Goal: Transaction & Acquisition: Purchase product/service

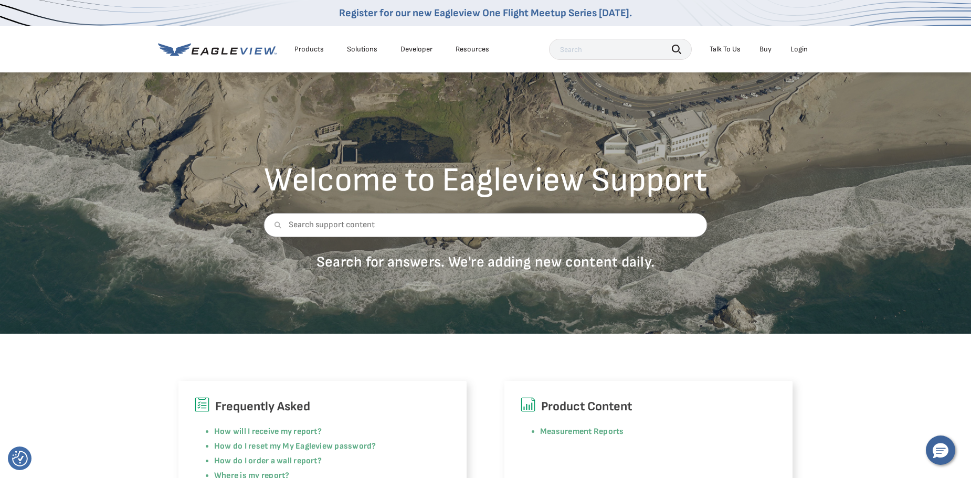
click at [802, 50] on div "Login" at bounding box center [798, 49] width 17 height 9
click at [797, 47] on div "Login" at bounding box center [798, 49] width 17 height 9
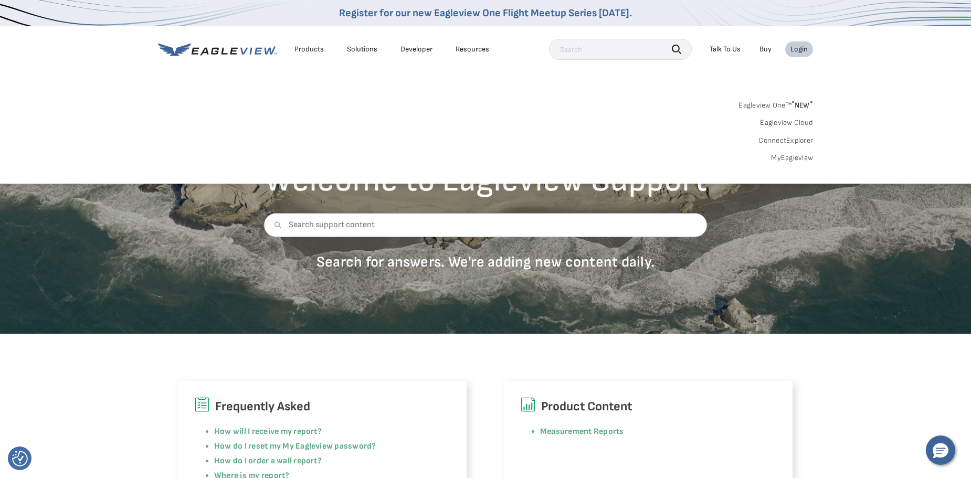
click at [795, 158] on link "MyEagleview" at bounding box center [792, 157] width 42 height 9
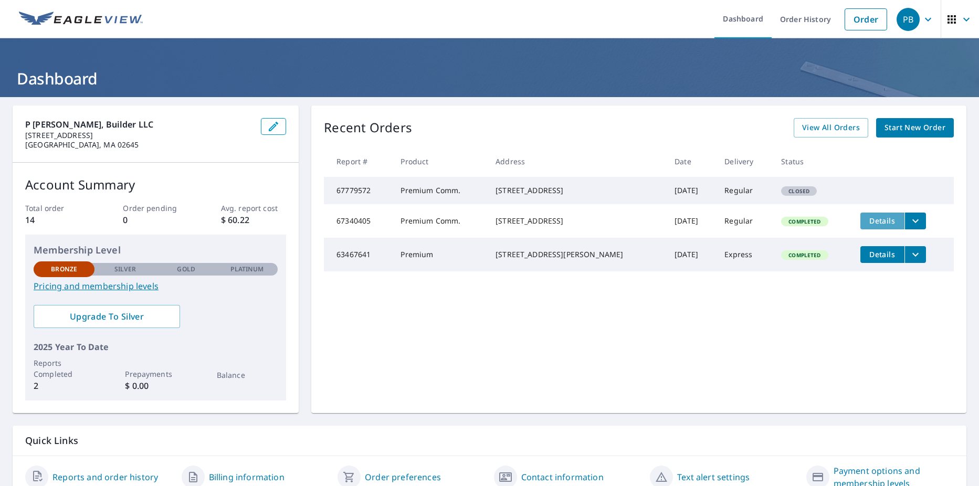
click at [871, 226] on span "Details" at bounding box center [881, 221] width 31 height 10
click at [909, 227] on icon "filesDropdownBtn-67340405" at bounding box center [915, 221] width 13 height 13
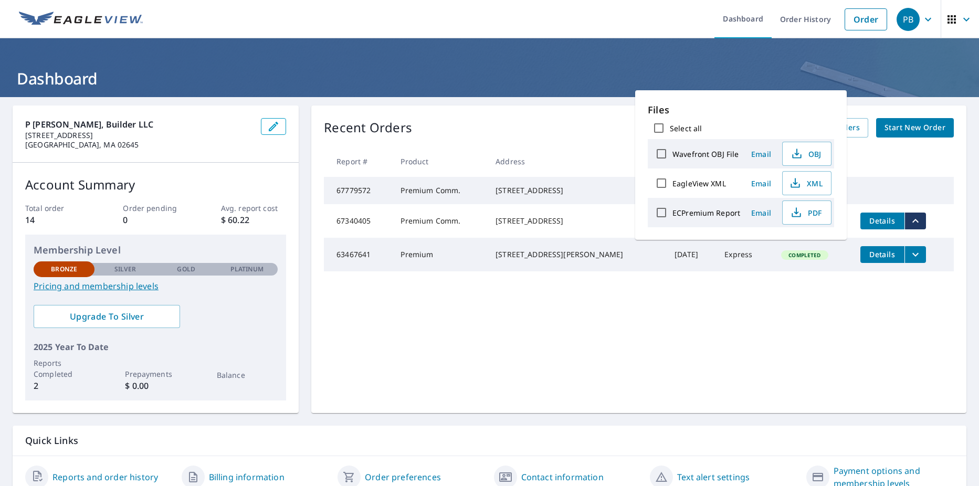
click at [909, 227] on icon "filesDropdownBtn-67340405" at bounding box center [915, 221] width 13 height 13
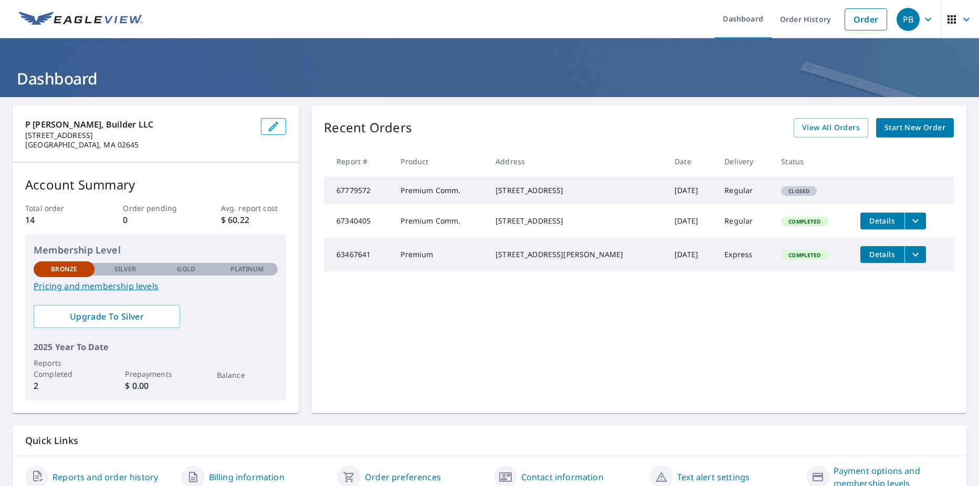
scroll to position [47, 0]
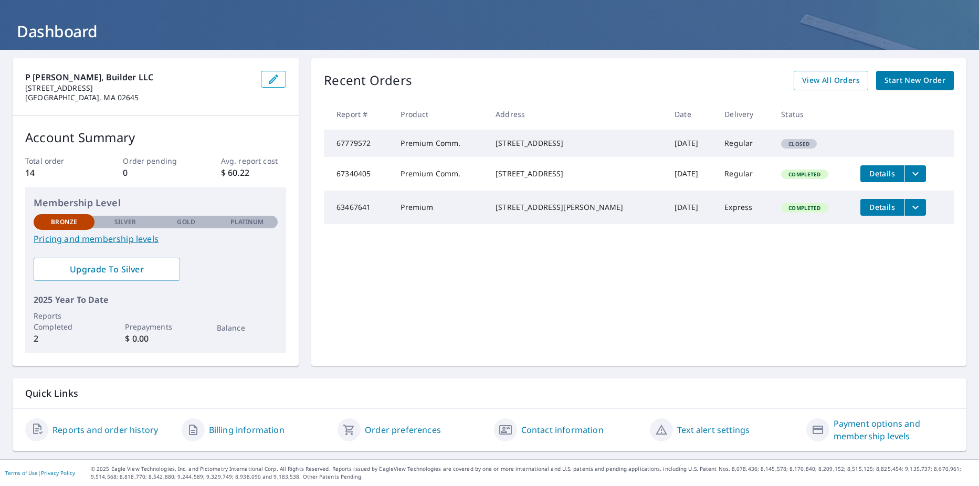
click at [112, 429] on link "Reports and order history" at bounding box center [104, 430] width 105 height 13
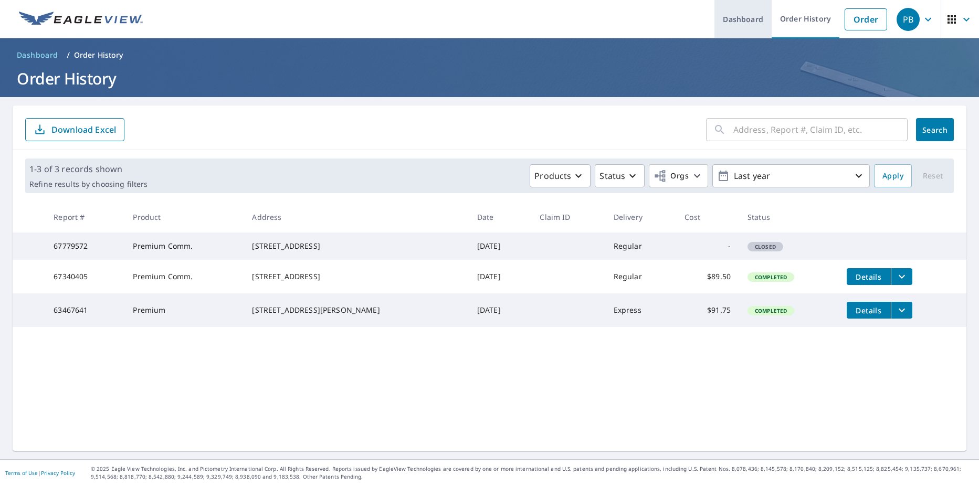
click at [738, 18] on link "Dashboard" at bounding box center [742, 19] width 57 height 38
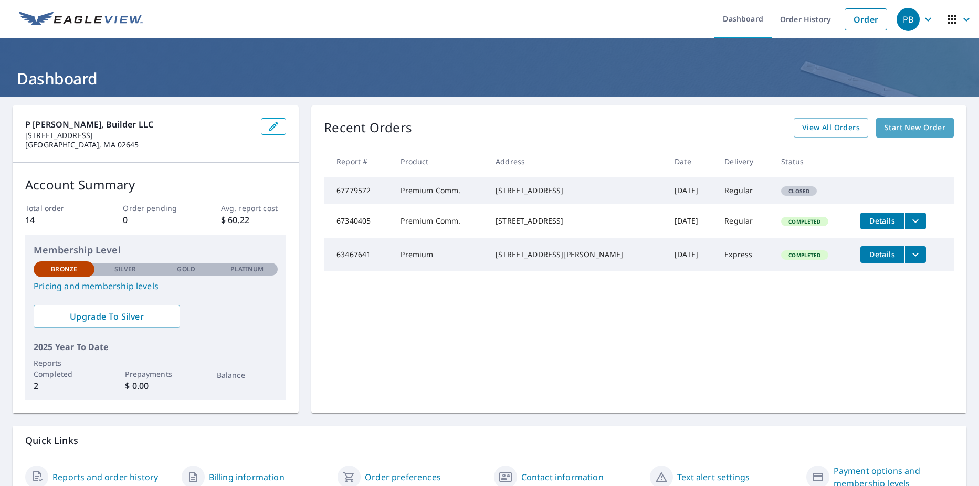
click at [915, 119] on link "Start New Order" at bounding box center [915, 127] width 78 height 19
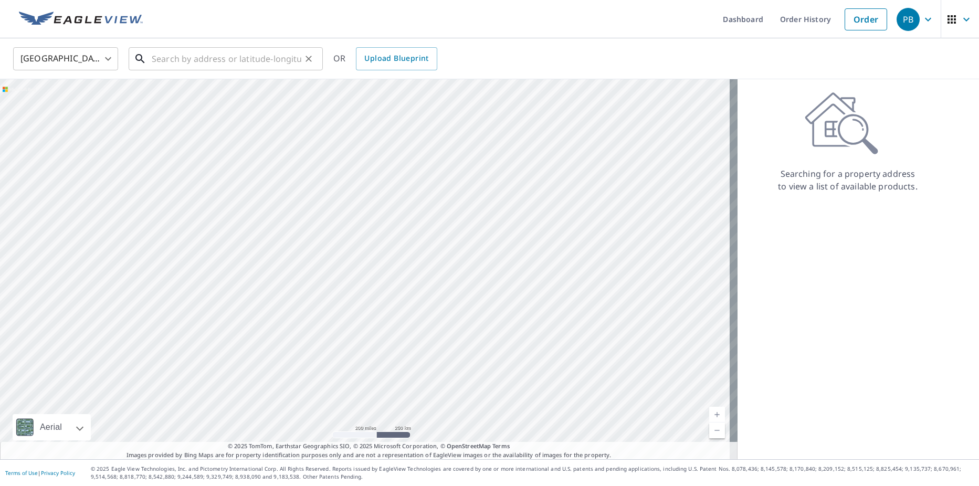
click at [169, 58] on input "text" at bounding box center [227, 58] width 150 height 29
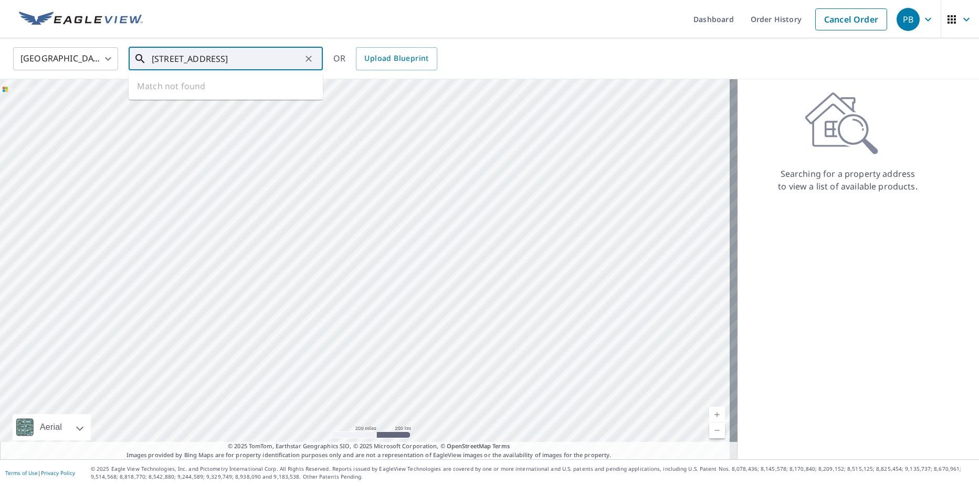
type input "[STREET_ADDRESS]"
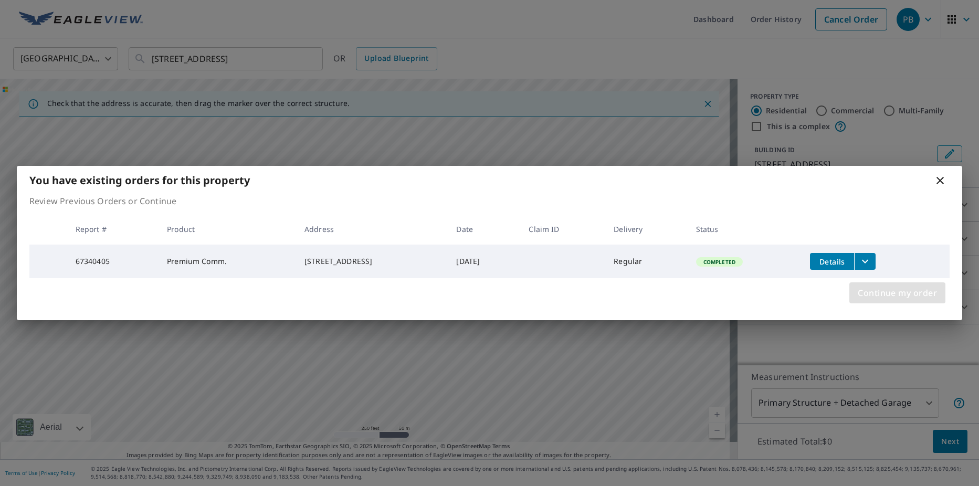
click at [896, 292] on span "Continue my order" at bounding box center [897, 292] width 79 height 15
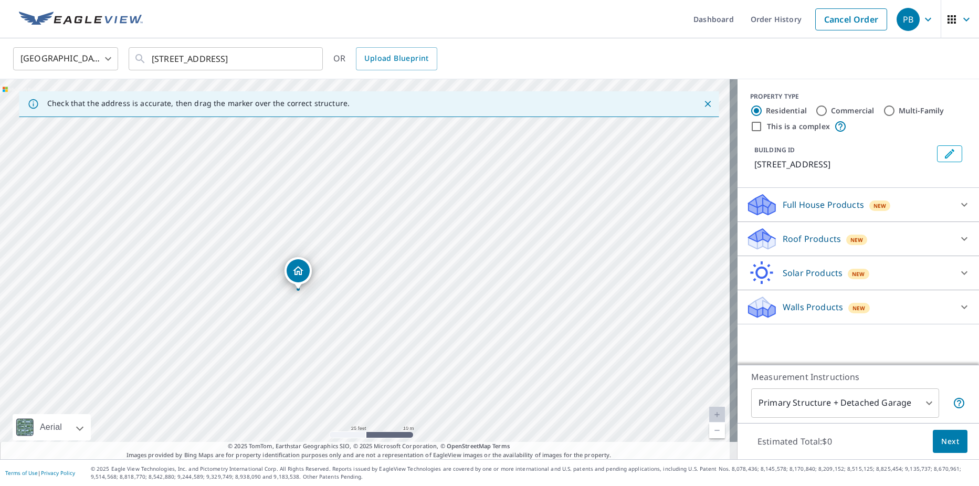
drag, startPoint x: 383, startPoint y: 237, endPoint x: 404, endPoint y: 19, distance: 218.8
click at [404, 19] on div "Dashboard Order History Cancel Order PB [GEOGRAPHIC_DATA] [GEOGRAPHIC_DATA] ​ […" at bounding box center [489, 243] width 979 height 486
click at [425, 54] on span "Upload Blueprint" at bounding box center [396, 58] width 64 height 13
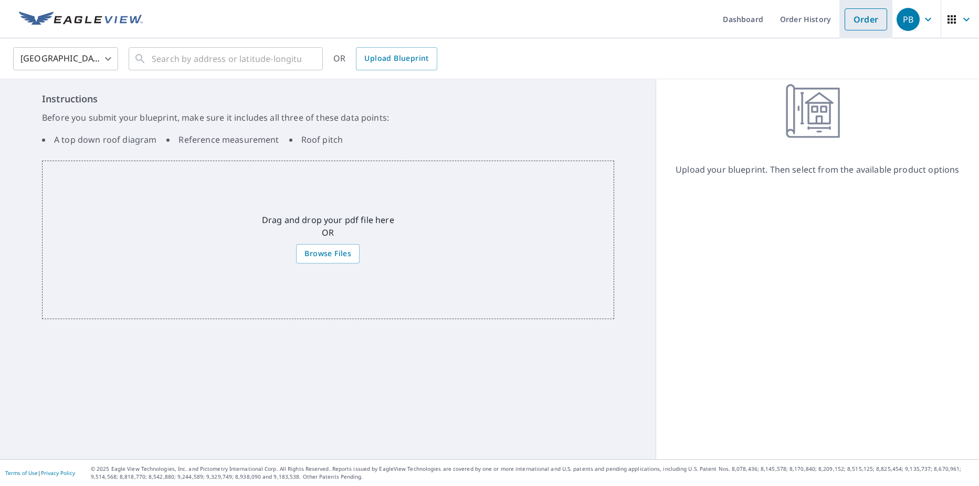
click at [856, 18] on link "Order" at bounding box center [865, 19] width 43 height 22
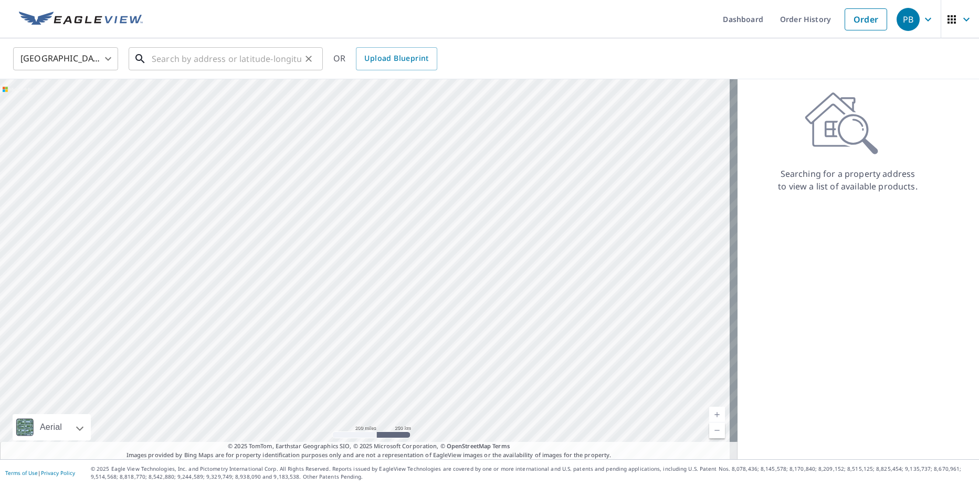
click at [220, 55] on input "text" at bounding box center [227, 58] width 150 height 29
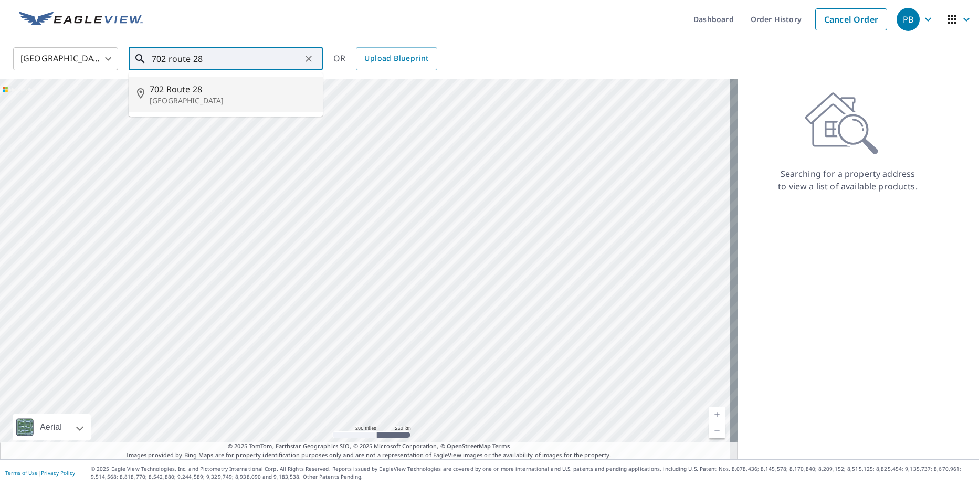
click at [225, 90] on span "702 Route 28" at bounding box center [232, 89] width 165 height 13
type input "[STREET_ADDRESS]"
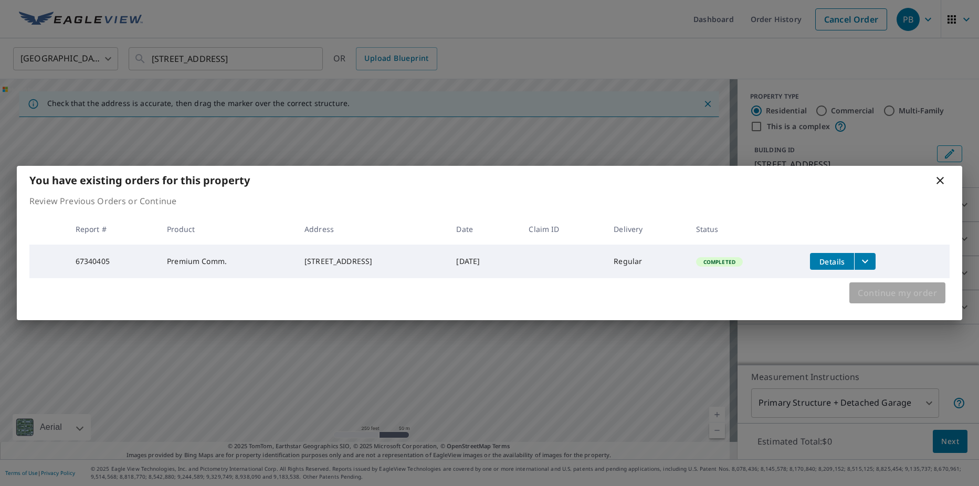
click at [900, 294] on span "Continue my order" at bounding box center [897, 292] width 79 height 15
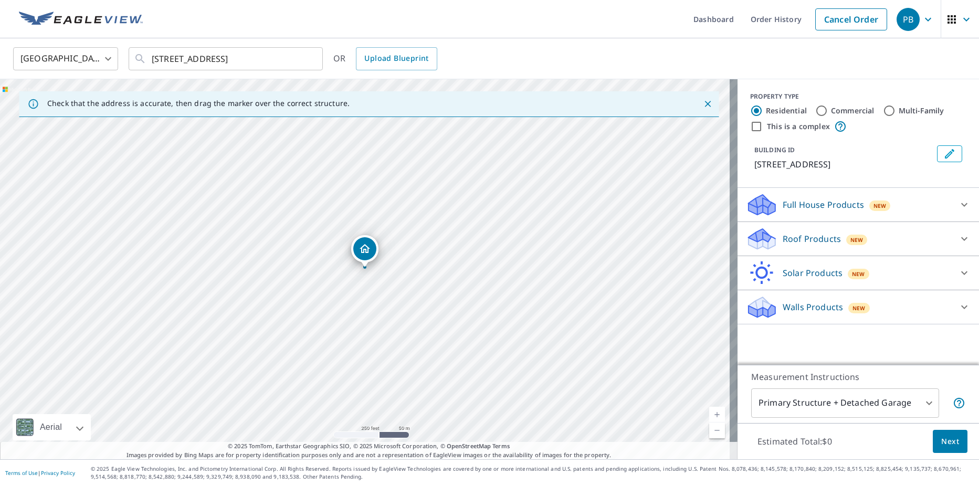
click at [884, 199] on div "Full House Products New" at bounding box center [849, 205] width 206 height 25
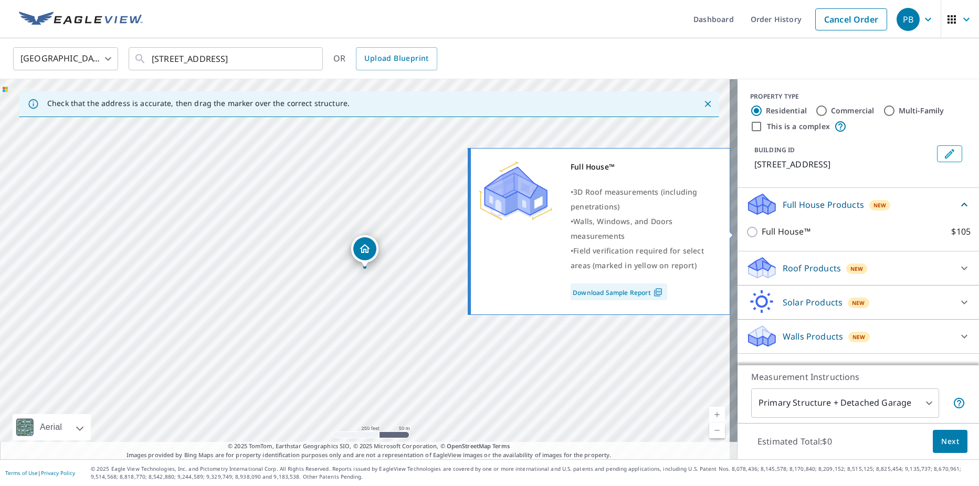
click at [746, 234] on input "Full House™ $105" at bounding box center [754, 232] width 16 height 13
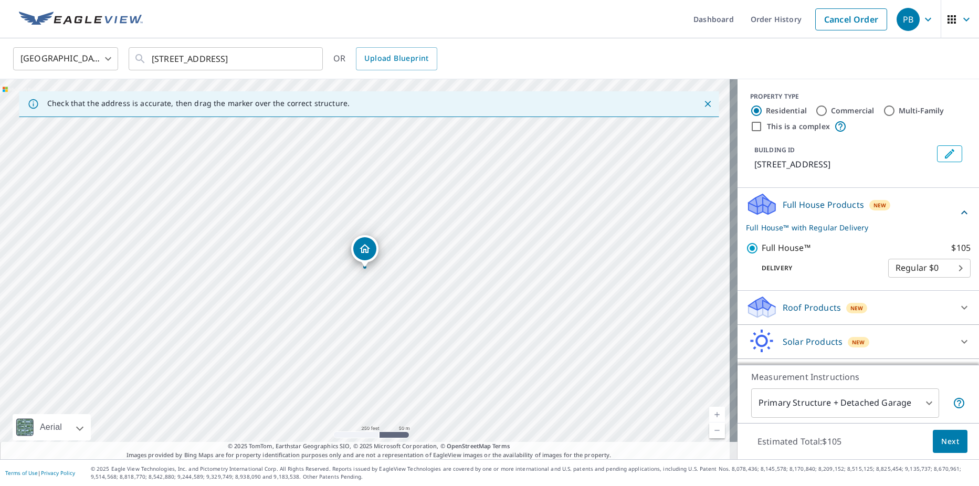
scroll to position [28, 0]
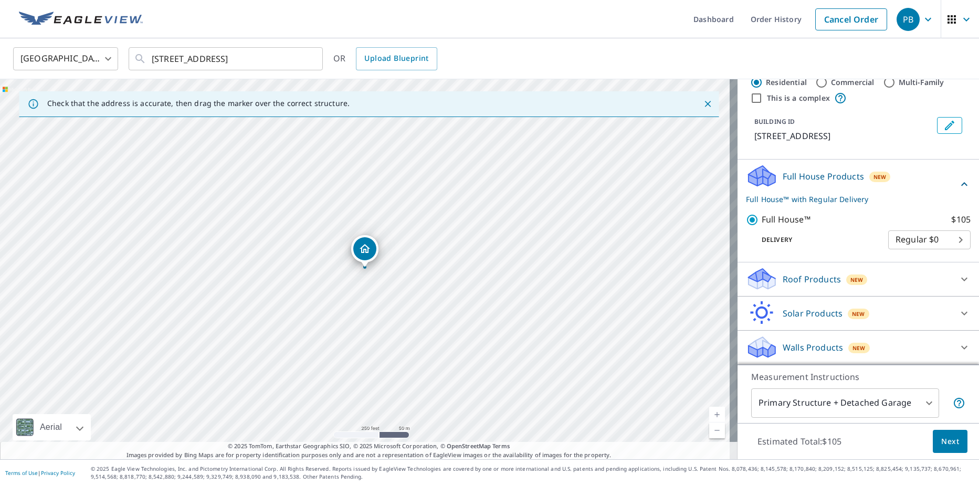
click at [886, 347] on div "Walls Products New" at bounding box center [849, 347] width 206 height 25
click at [764, 350] on icon at bounding box center [761, 351] width 27 height 13
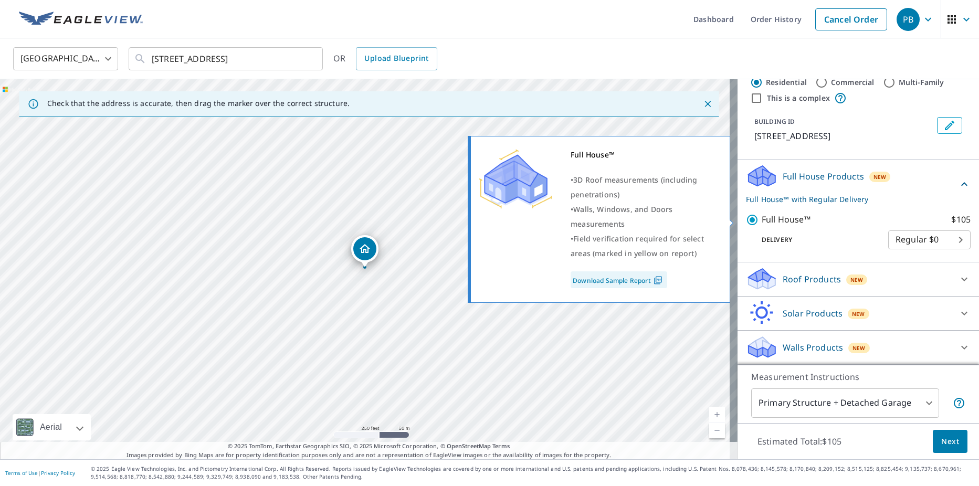
click at [748, 217] on input "Full House™ $105" at bounding box center [754, 220] width 16 height 13
checkbox input "false"
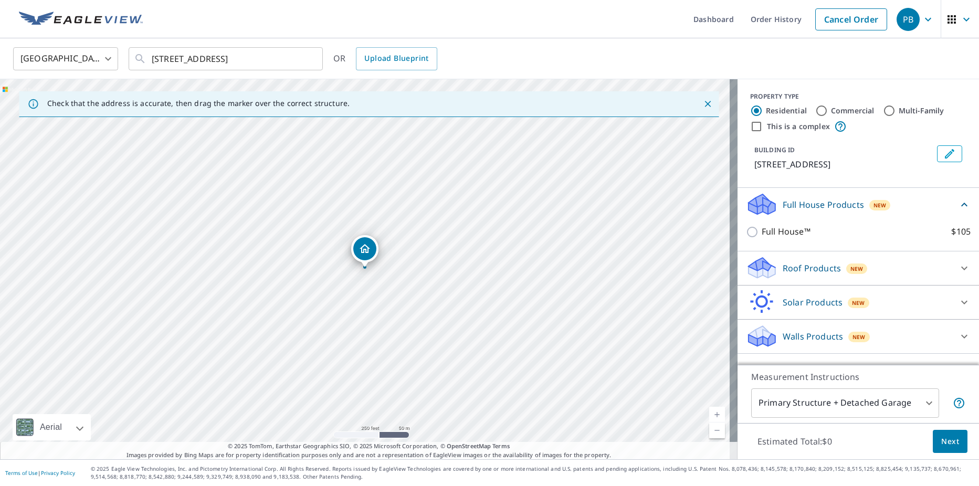
click at [798, 336] on p "Walls Products" at bounding box center [812, 336] width 60 height 13
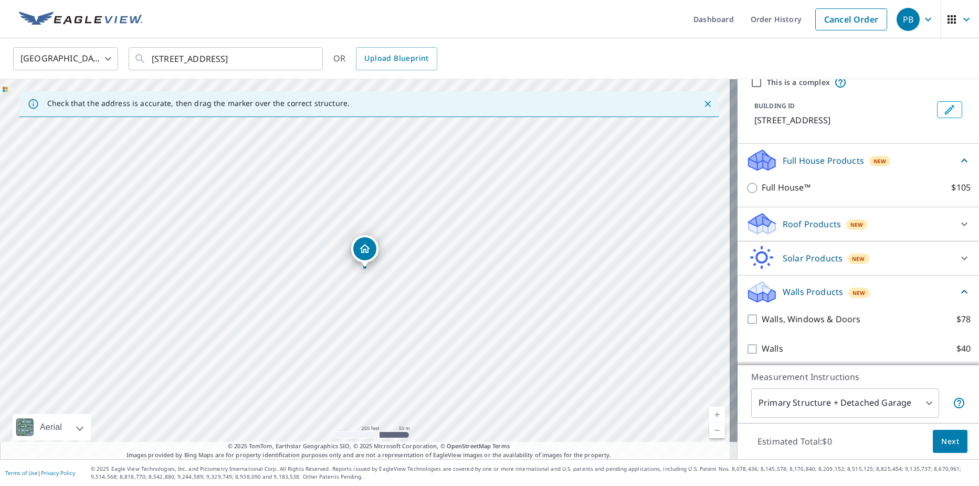
scroll to position [48, 0]
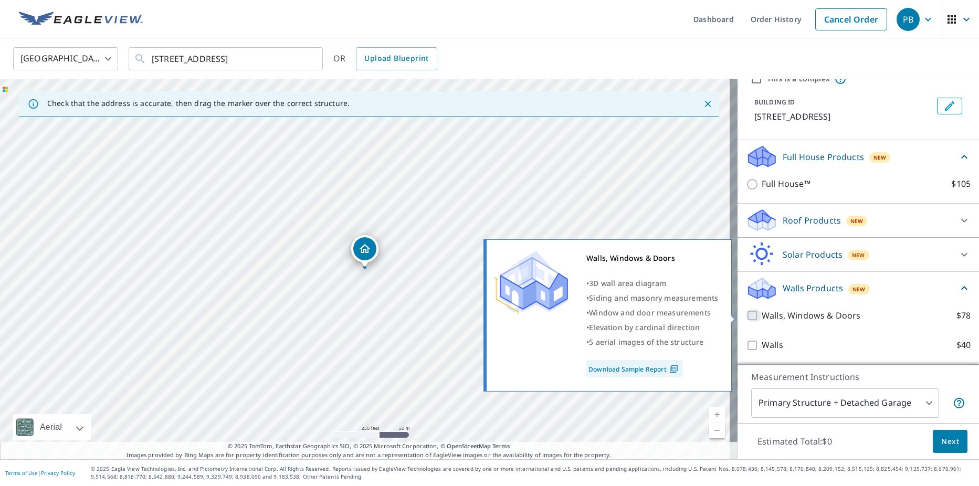
click at [746, 313] on input "Walls, Windows & Doors $78" at bounding box center [754, 315] width 16 height 13
checkbox input "true"
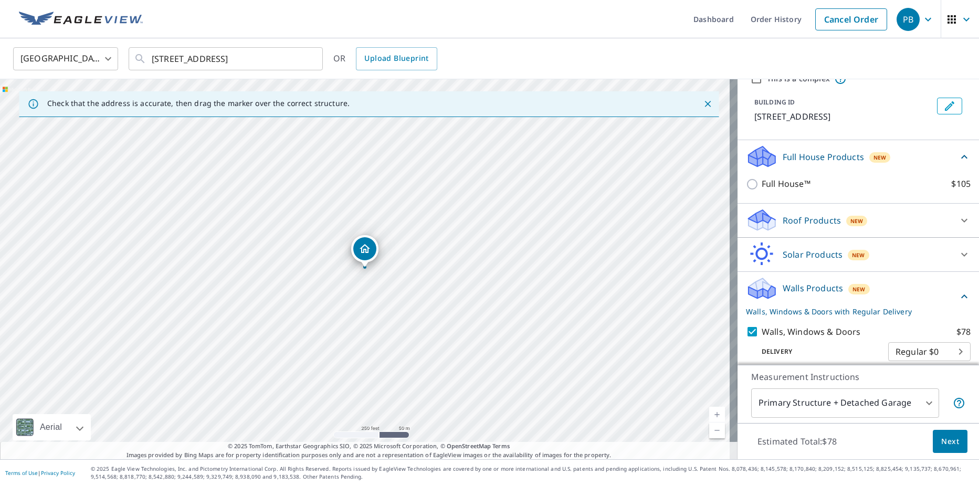
scroll to position [87, 0]
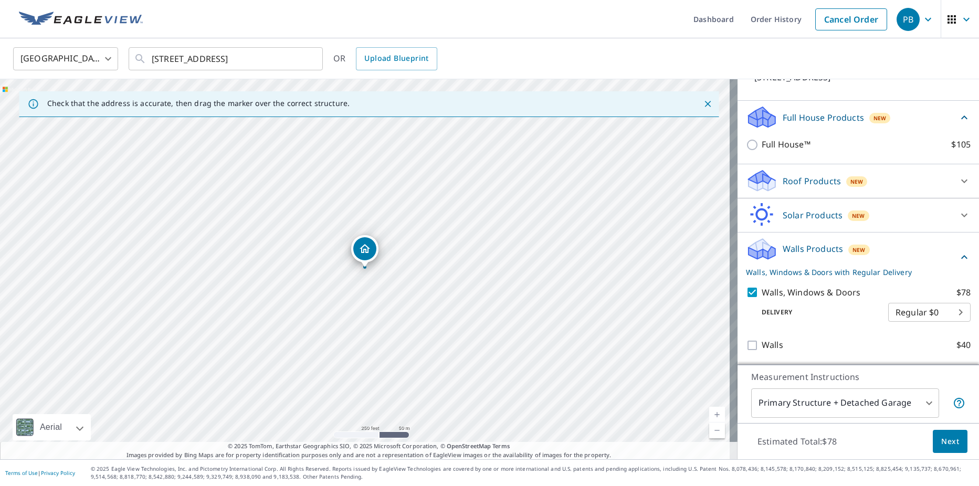
click at [935, 433] on button "Next" at bounding box center [950, 442] width 35 height 24
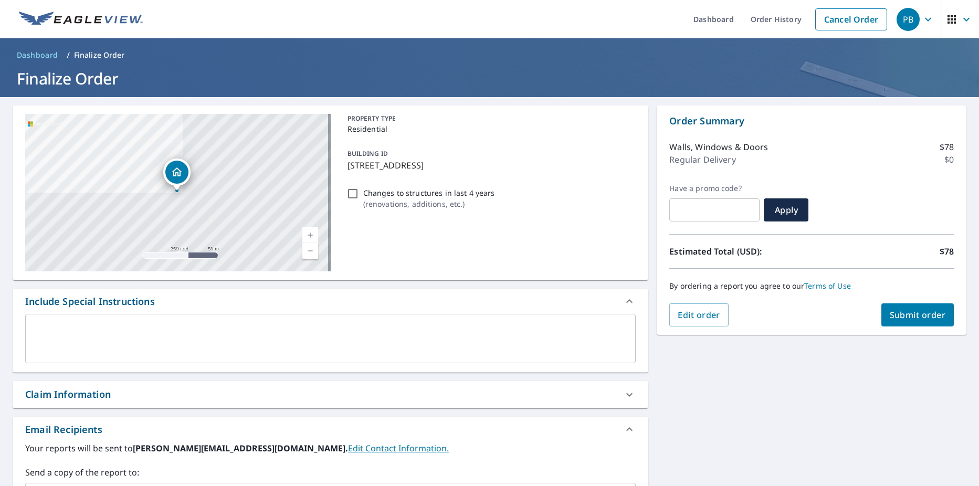
click at [926, 312] on span "Submit order" at bounding box center [918, 315] width 56 height 12
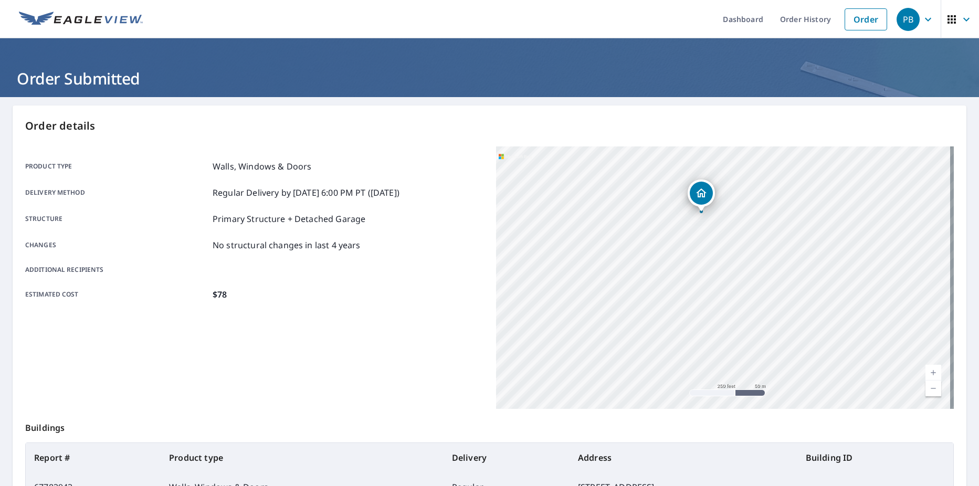
click at [676, 238] on div "[STREET_ADDRESS]" at bounding box center [725, 277] width 458 height 262
drag, startPoint x: 829, startPoint y: 233, endPoint x: 654, endPoint y: 225, distance: 175.5
click at [654, 225] on div "[STREET_ADDRESS]" at bounding box center [725, 277] width 458 height 262
